Goal: Task Accomplishment & Management: Manage account settings

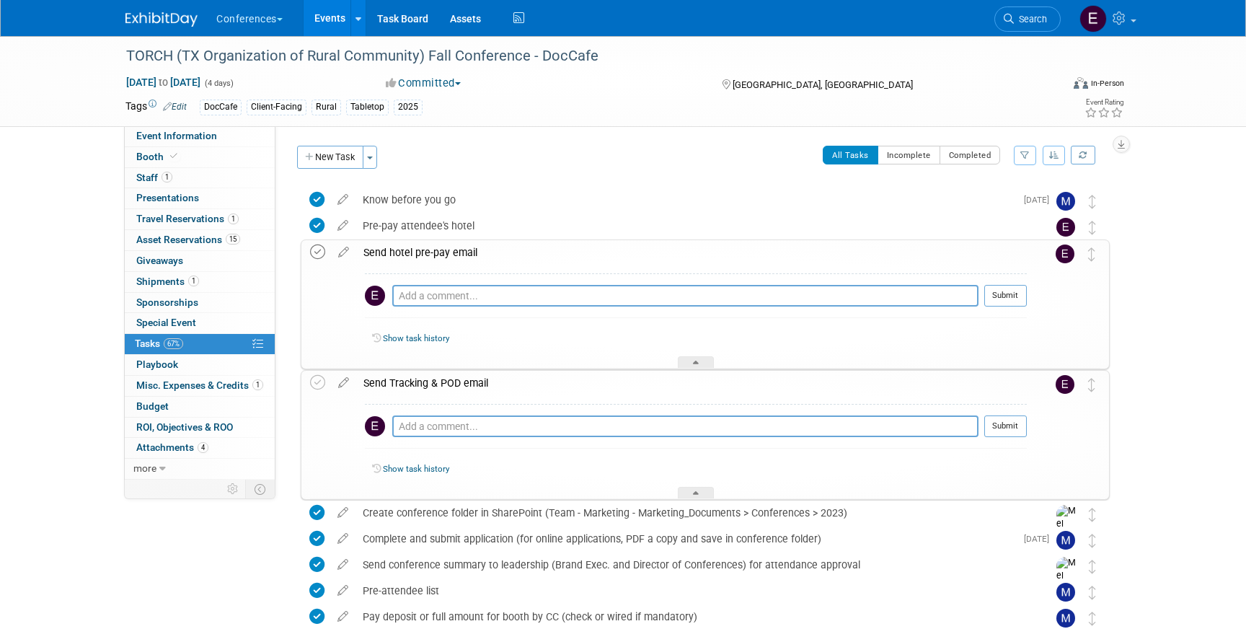
click at [321, 249] on icon at bounding box center [317, 251] width 15 height 15
click at [1020, 14] on span "Search" at bounding box center [1030, 19] width 33 height 11
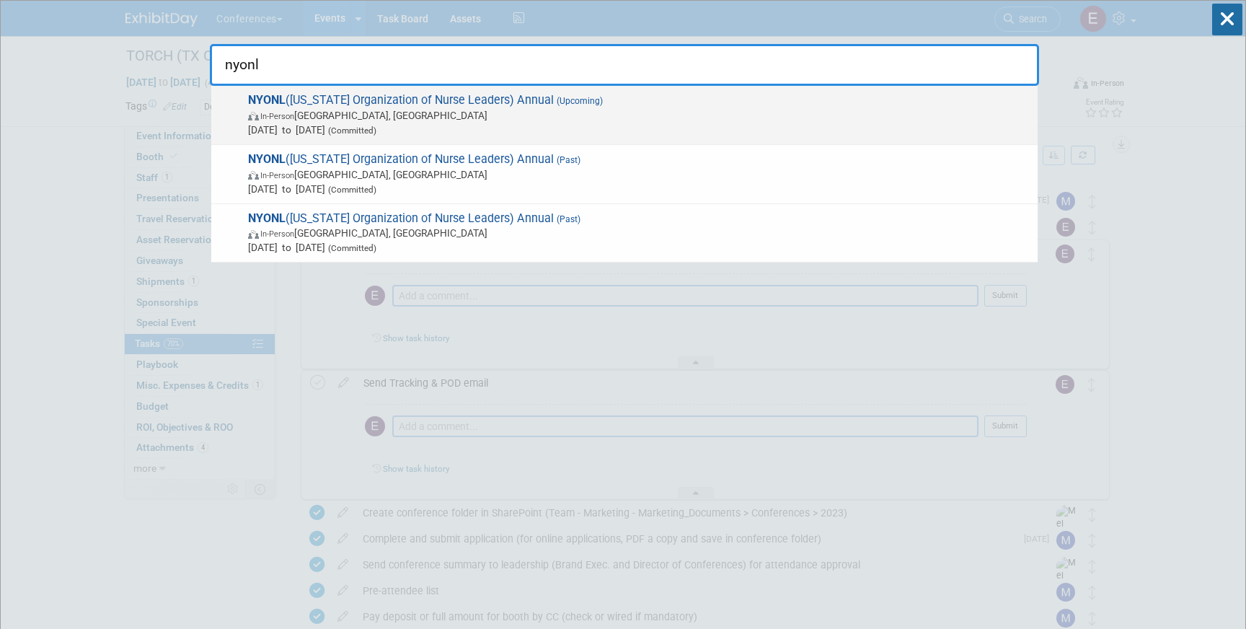
type input "nyonl"
click at [419, 101] on span "NYONL (New York Organization of Nurse Leaders) Annual (Upcoming) In-Person Tarr…" at bounding box center [637, 115] width 787 height 44
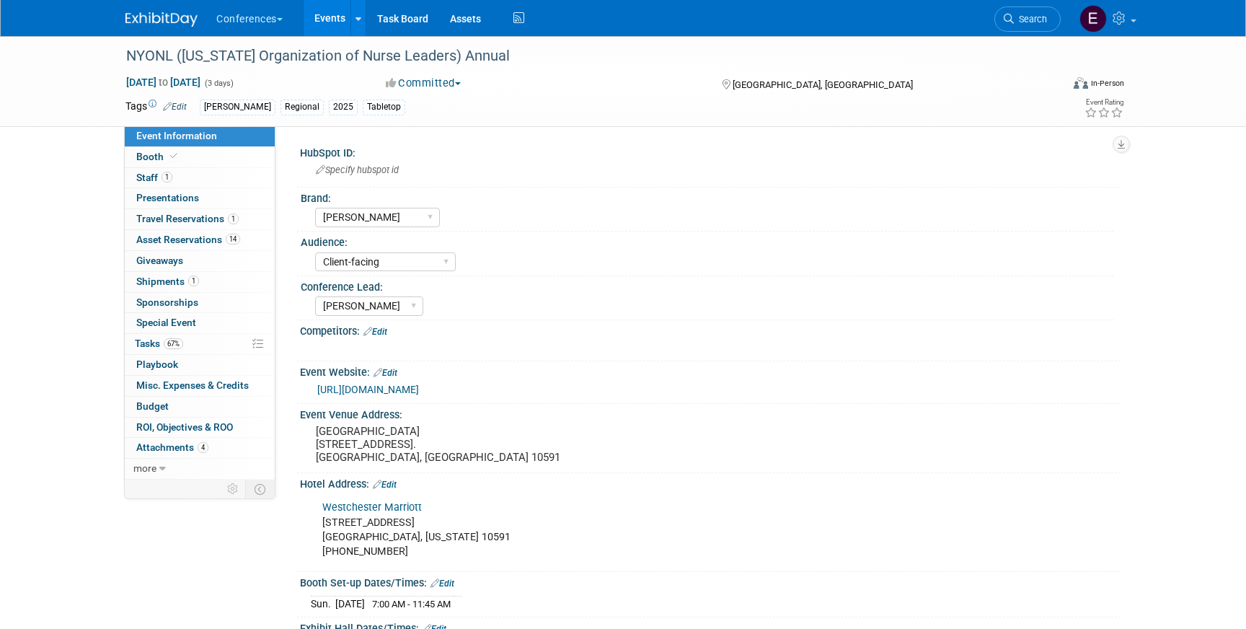
select select "[PERSON_NAME]"
select select "Client-facing"
select select "[PERSON_NAME]"
click at [185, 223] on span "Travel Reservations 1" at bounding box center [187, 219] width 102 height 12
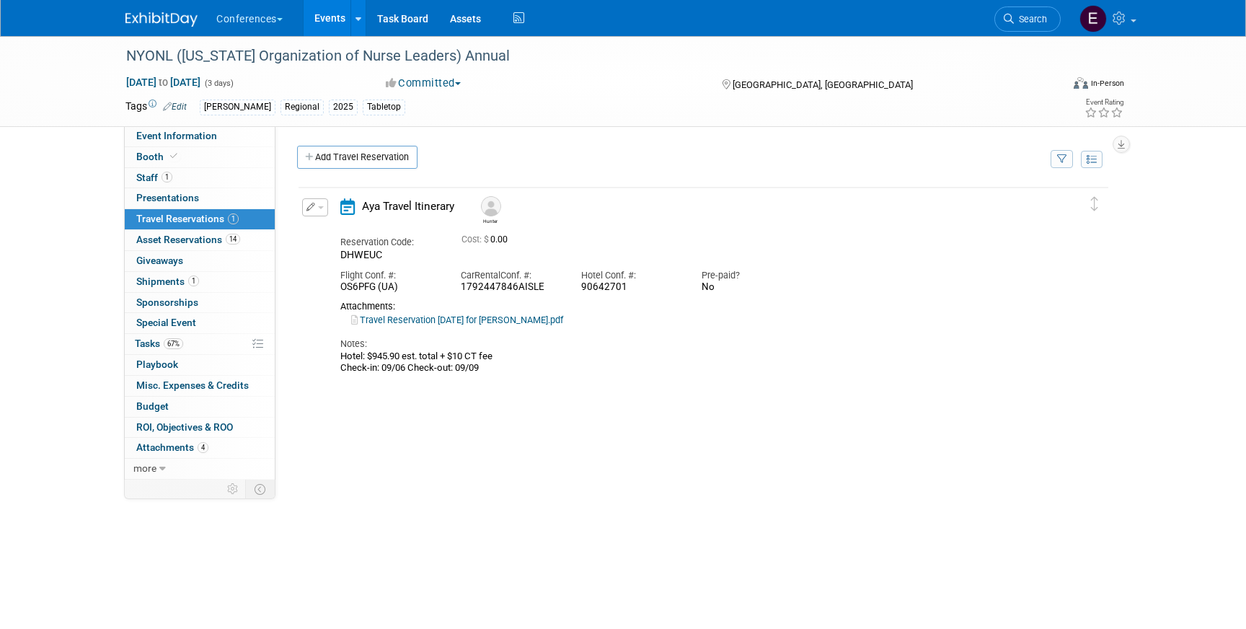
click at [563, 319] on link "Travel Reservation September 06 for PHILLIP HUNTER HAWLEY.pdf" at bounding box center [457, 319] width 212 height 11
click at [406, 17] on link "Task Board" at bounding box center [402, 18] width 73 height 36
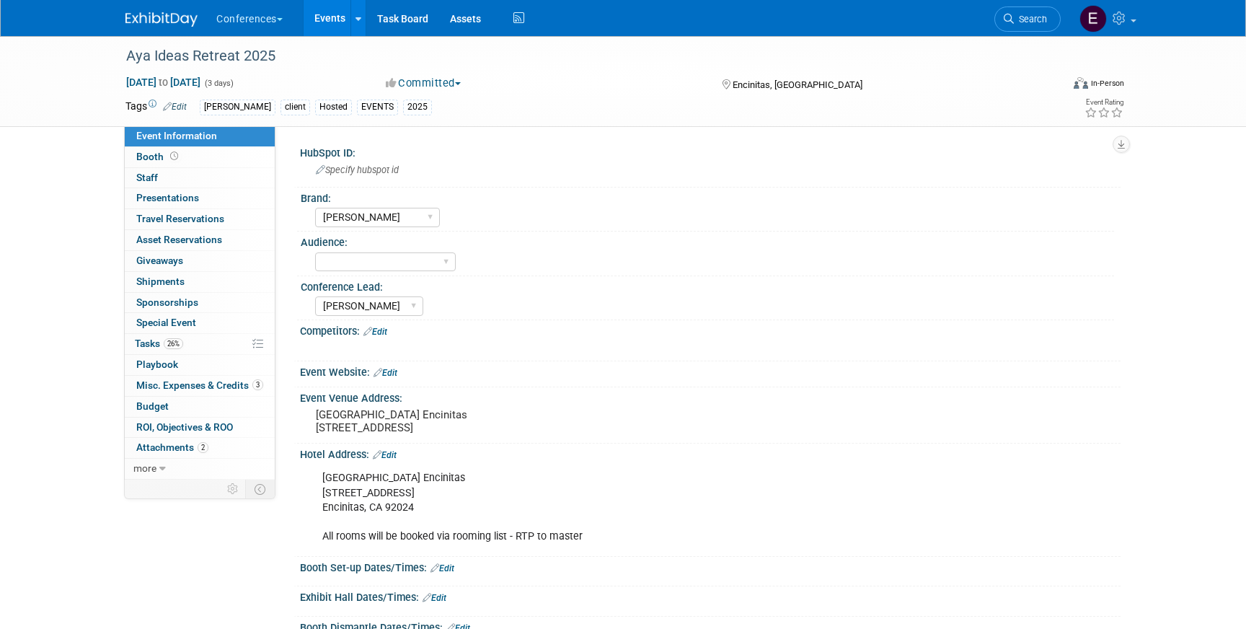
select select "[PERSON_NAME]"
click at [207, 348] on link "26% Tasks 26%" at bounding box center [200, 344] width 150 height 20
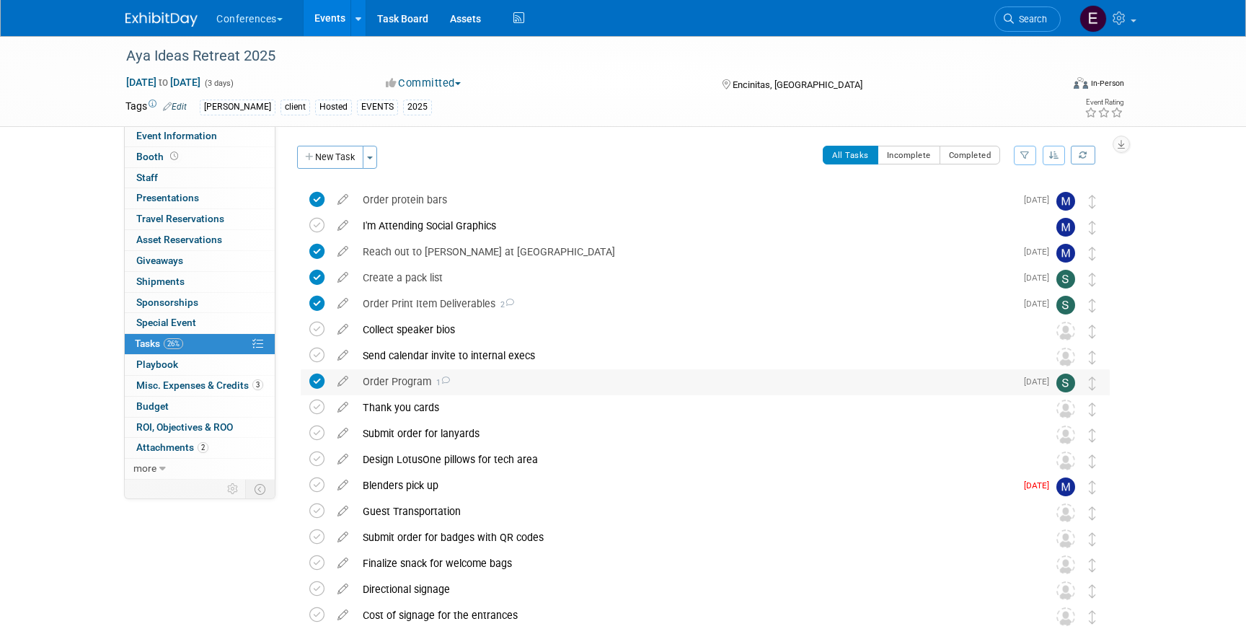
scroll to position [244, 0]
